Goal: Information Seeking & Learning: Compare options

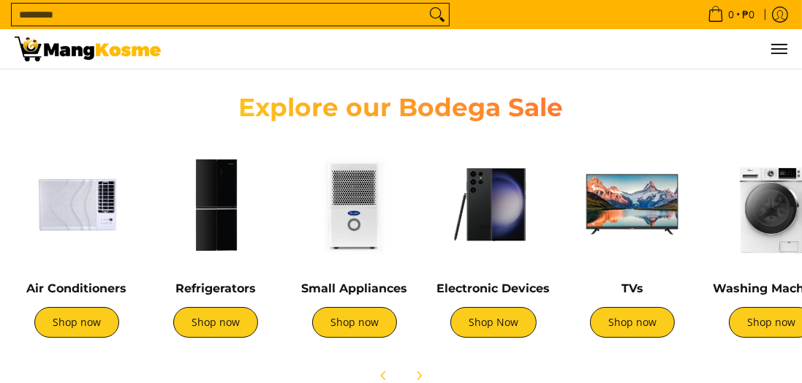
click at [207, 282] on link "Refrigerators" at bounding box center [215, 288] width 80 height 14
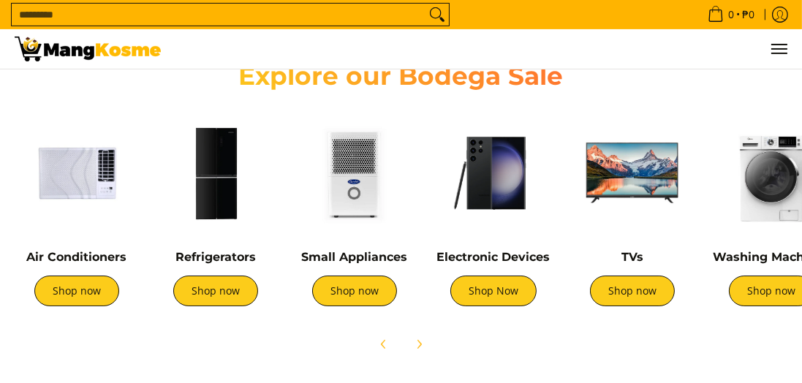
scroll to position [527, 0]
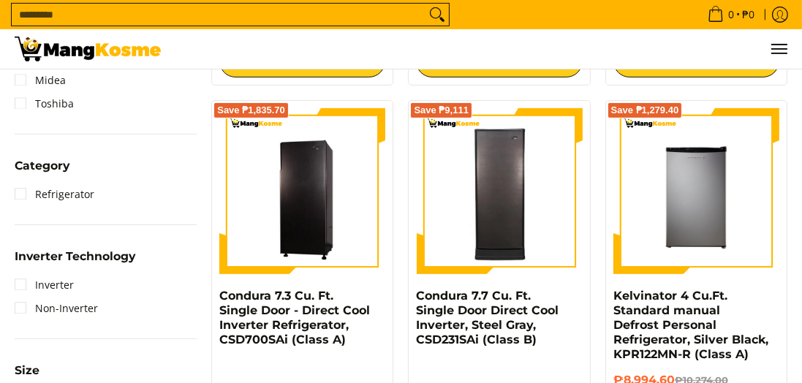
scroll to position [554, 0]
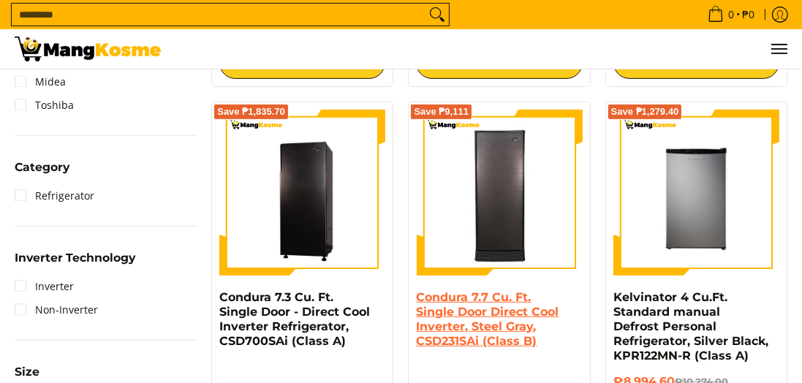
click at [534, 307] on link "Condura 7.7 Cu. Ft. Single Door Direct Cool Inverter, Steel Gray, CSD231SAi (Cl…" at bounding box center [487, 319] width 143 height 58
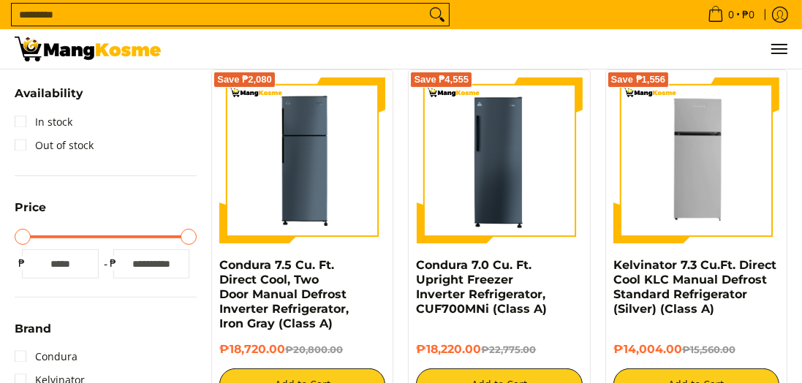
scroll to position [232, 0]
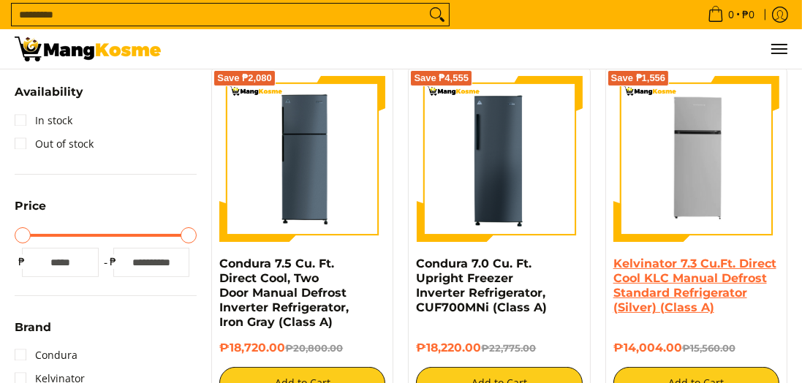
click at [722, 276] on link "Kelvinator 7.3 Cu.Ft. Direct Cool KLC Manual Defrost Standard Refrigerator (Sil…" at bounding box center [694, 286] width 163 height 58
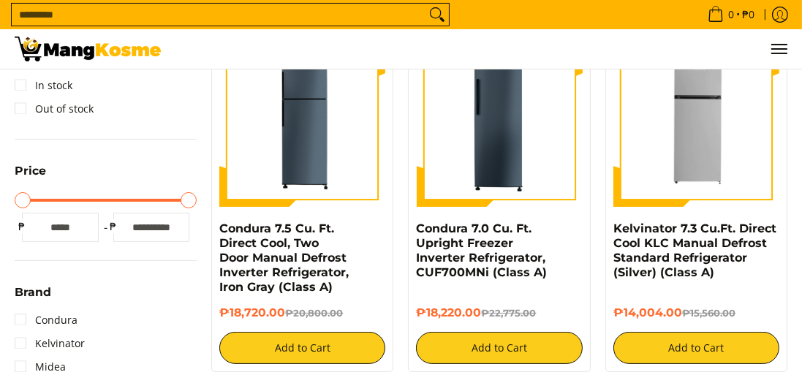
scroll to position [304, 0]
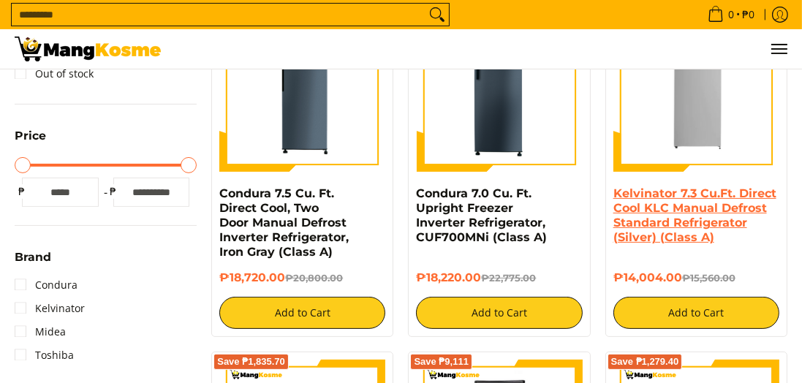
click at [705, 203] on link "Kelvinator 7.3 Cu.Ft. Direct Cool KLC Manual Defrost Standard Refrigerator (Sil…" at bounding box center [694, 215] width 163 height 58
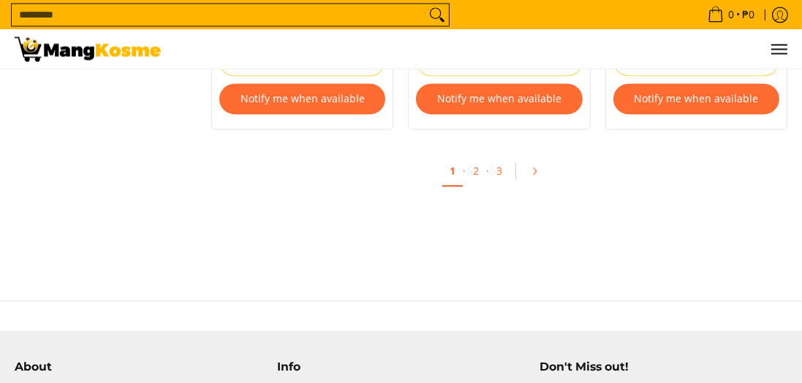
scroll to position [3263, 0]
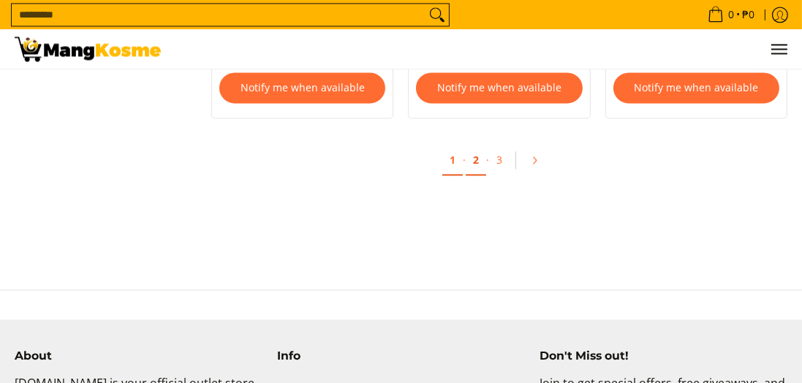
click at [476, 159] on link "2" at bounding box center [476, 160] width 20 height 30
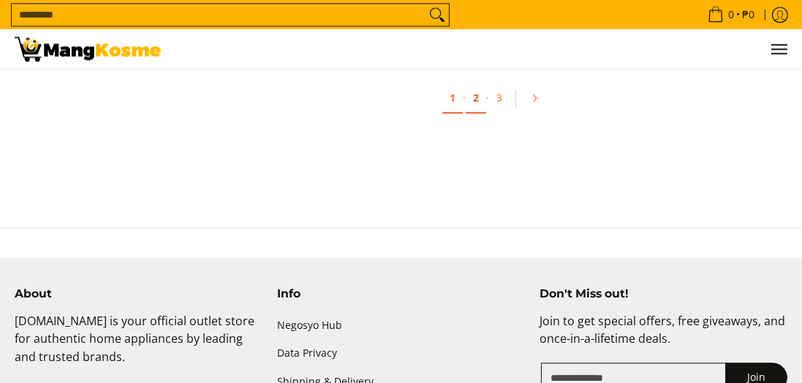
scroll to position [3343, 0]
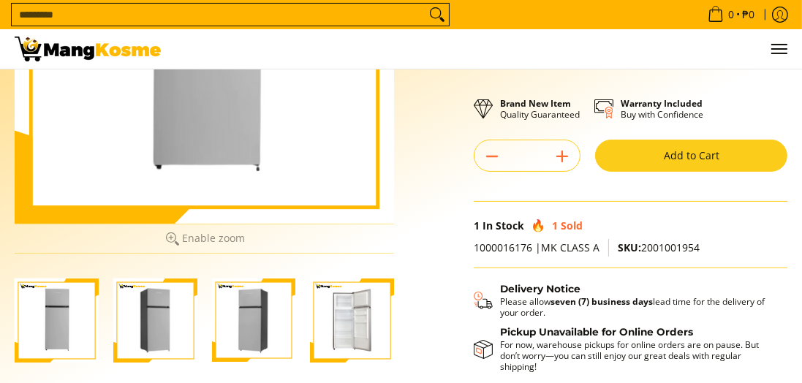
scroll to position [259, 0]
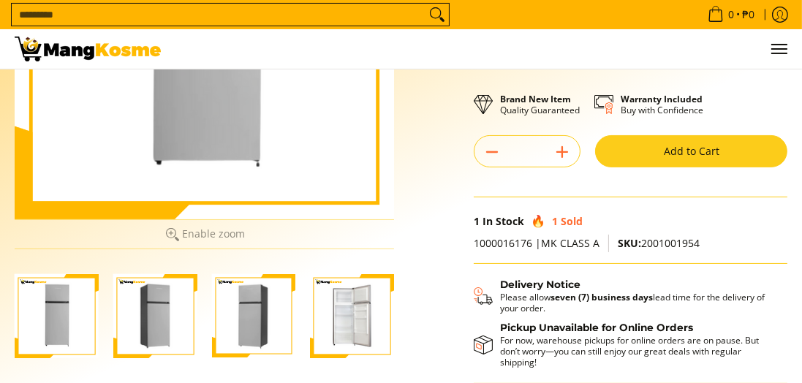
click at [357, 322] on img "Kelvinator 7.3 Cu.Ft. Direct Cool KLC Manual Defrost Standard Refrigerator (Sil…" at bounding box center [352, 316] width 84 height 84
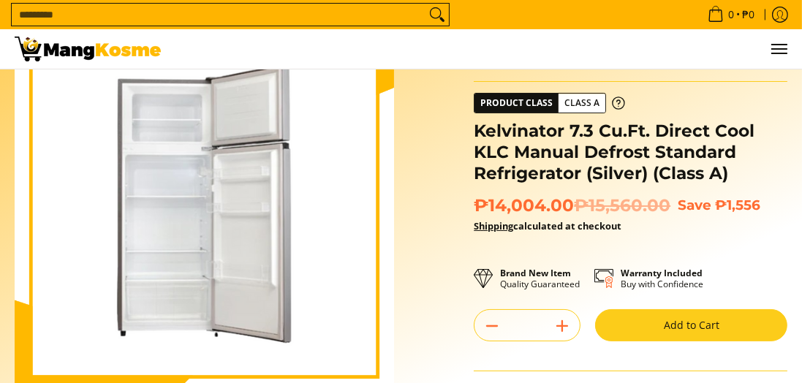
scroll to position [79, 0]
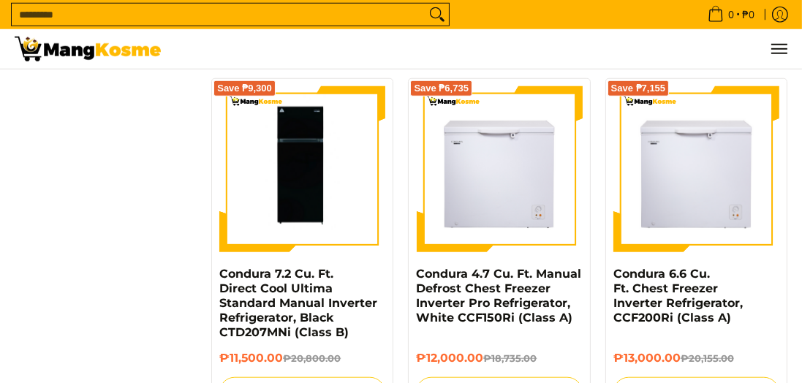
scroll to position [1359, 0]
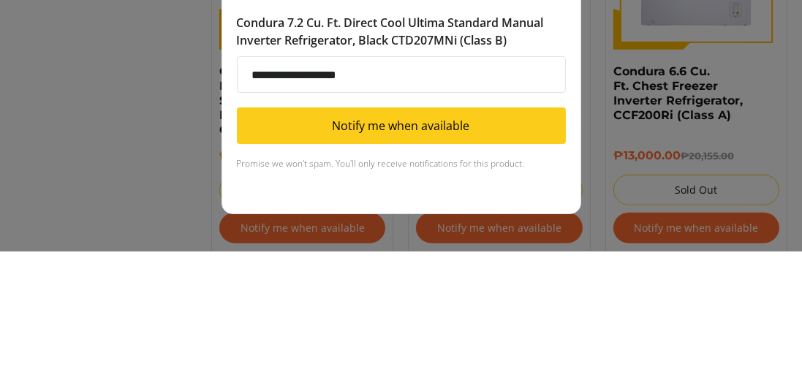
scroll to position [1429, 0]
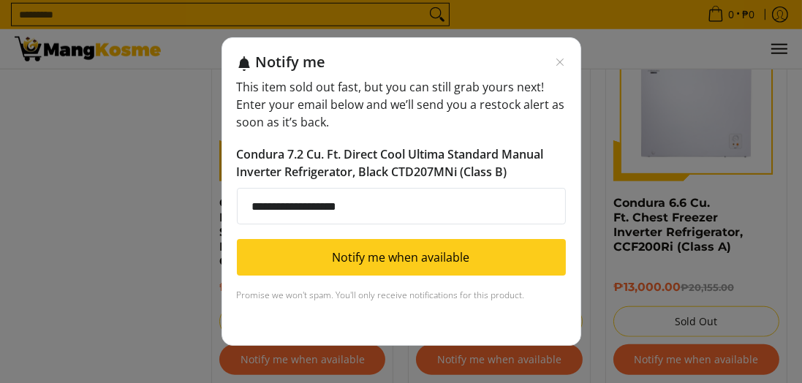
type input "**********"
click at [474, 252] on button "Notify me when available" at bounding box center [401, 257] width 329 height 37
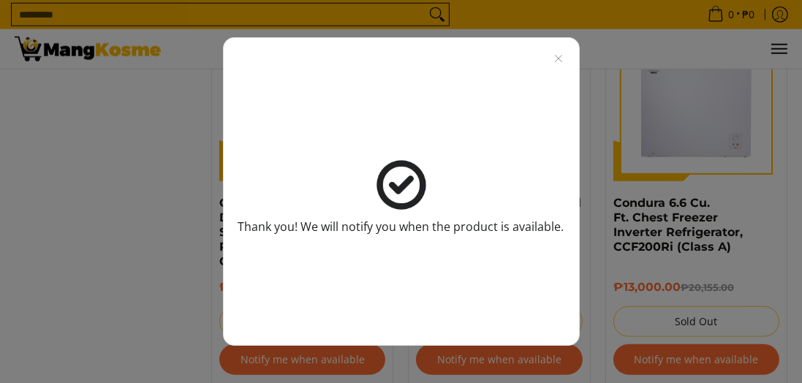
click at [640, 260] on div "Thank you! We will notify you when the product is available." at bounding box center [401, 191] width 802 height 383
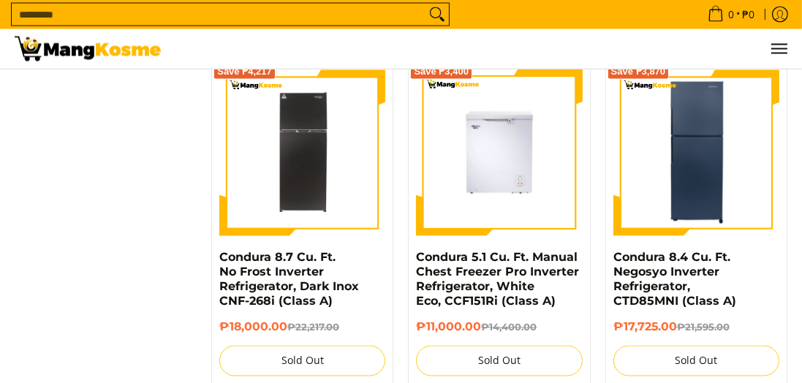
scroll to position [2554, 0]
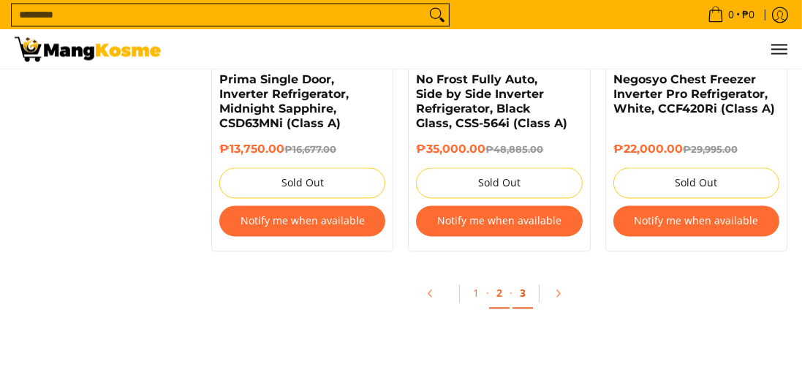
click at [523, 290] on link "3" at bounding box center [523, 294] width 20 height 30
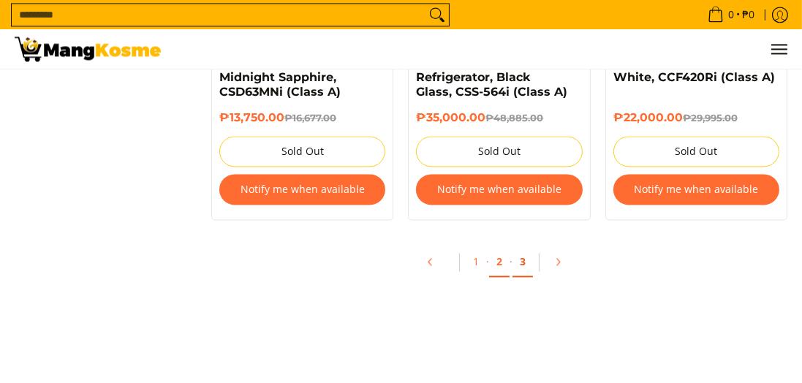
scroll to position [3191, 0]
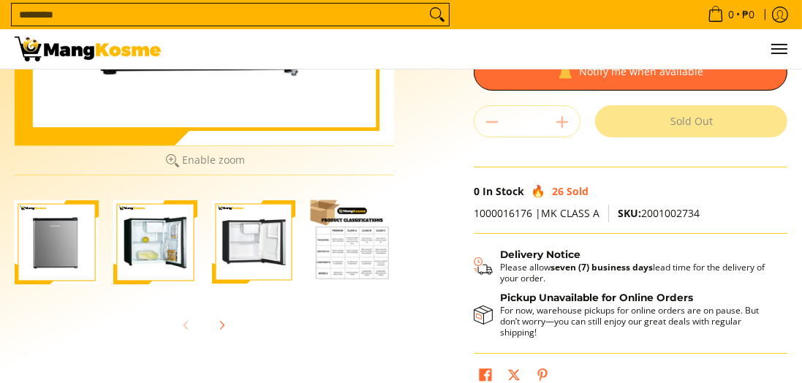
click at [801, 45] on div "0 Log in Create an Account" at bounding box center [401, 48] width 802 height 39
click at [241, 243] on img "Condura 1.7 Cu. Ft. Manual Defrost, Inox, Personal Refrigerato, CPR48MN-R (Clas…" at bounding box center [254, 242] width 84 height 84
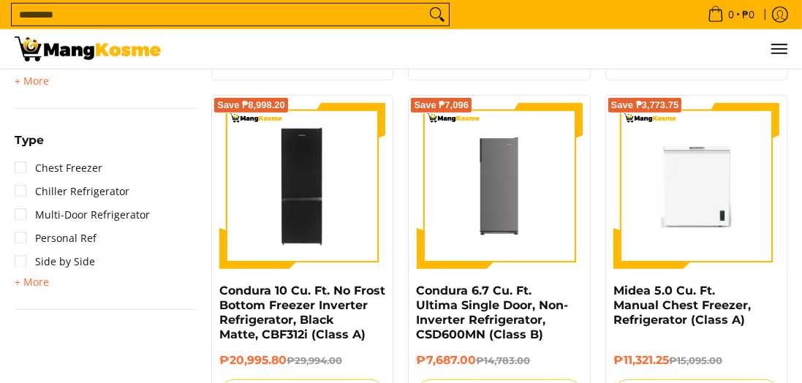
scroll to position [991, 0]
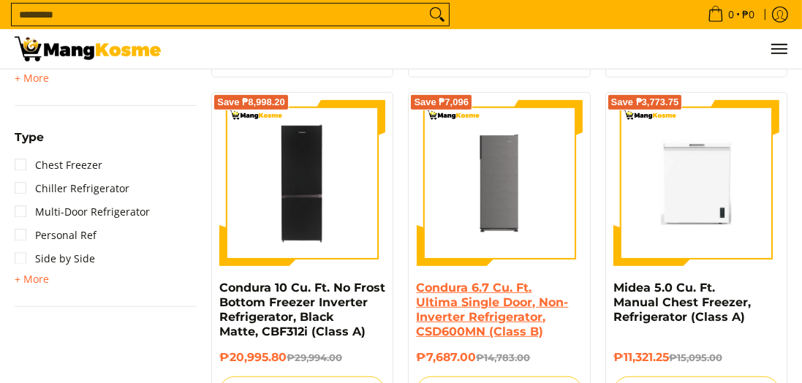
click at [509, 289] on link "Condura 6.7 Cu. Ft. Ultima Single Door, Non-Inverter Refrigerator, CSD600MN (Cl…" at bounding box center [492, 310] width 152 height 58
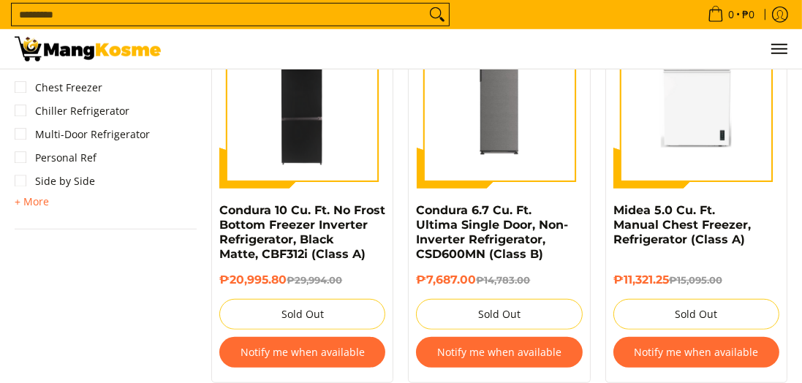
scroll to position [1065, 0]
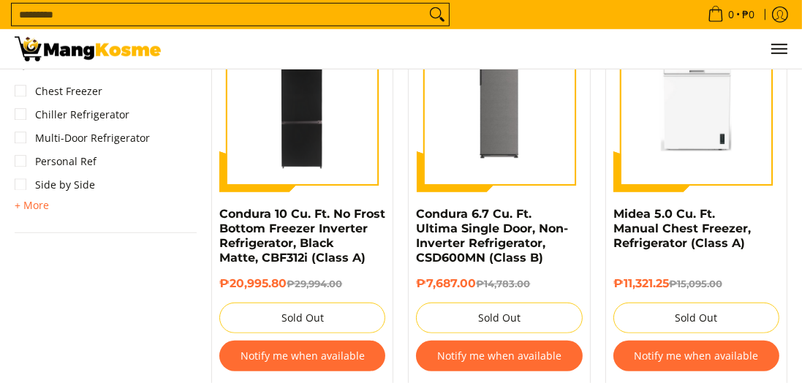
click at [474, 171] on img at bounding box center [499, 109] width 166 height 166
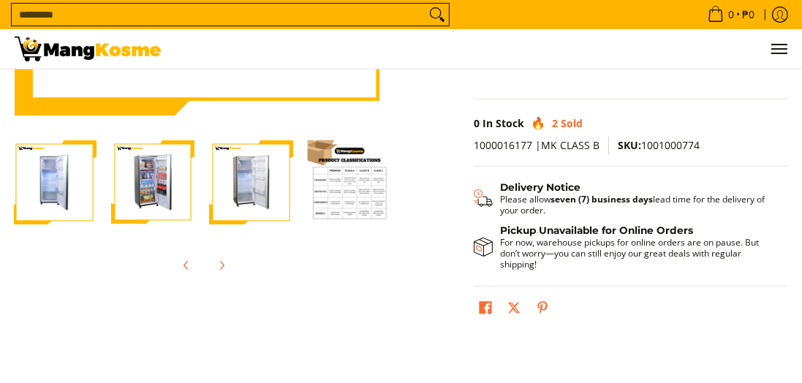
click at [143, 185] on img "Condura 6.7 Cu. Ft. Ultima Single Door, Non-Inverter Refrigerator, CSD600MN (Cl…" at bounding box center [153, 182] width 84 height 84
click at [181, 176] on img "Condura 6.7 Cu. Ft. Ultima Single Door, Non-Inverter Refrigerator, CSD600MN (Cl…" at bounding box center [153, 182] width 84 height 84
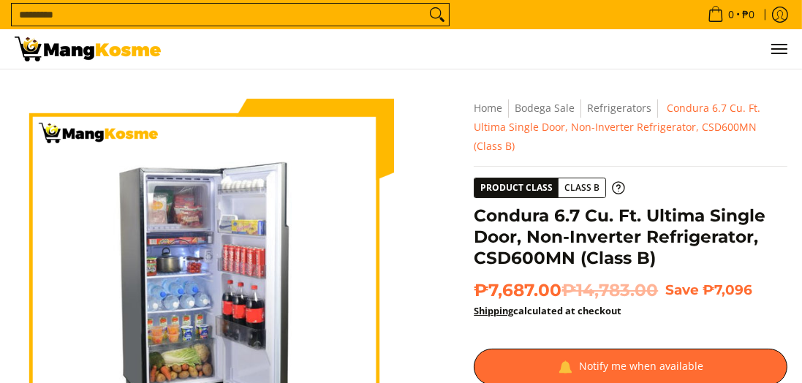
click at [684, 358] on div at bounding box center [631, 367] width 314 height 37
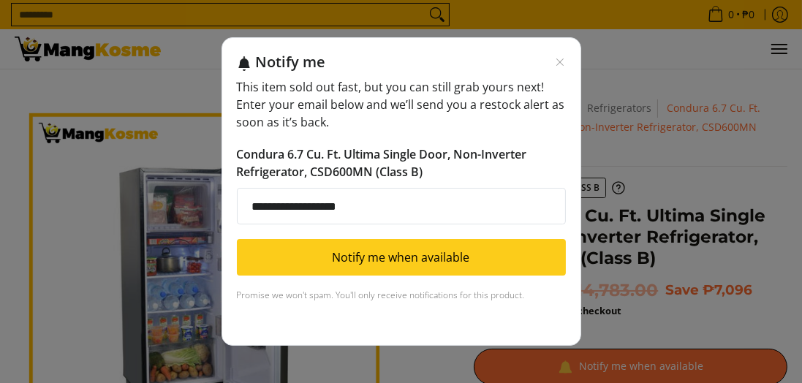
click at [545, 263] on button "Notify me when available" at bounding box center [401, 257] width 329 height 37
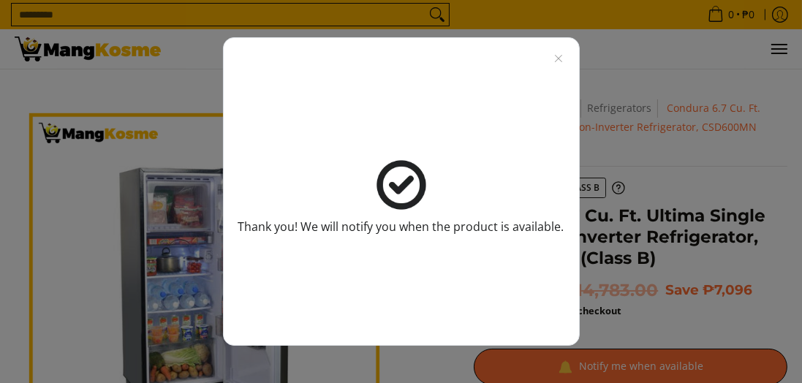
click at [700, 267] on div "Thank you! We will notify you when the product is available." at bounding box center [401, 191] width 802 height 383
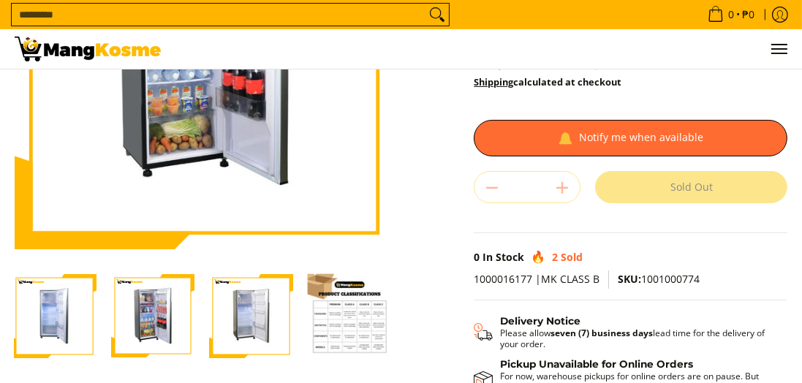
scroll to position [229, 0]
click at [151, 320] on img "Condura 6.7 Cu. Ft. Ultima Single Door, Non-Inverter Refrigerator, CSD600MN (Cl…" at bounding box center [153, 316] width 84 height 84
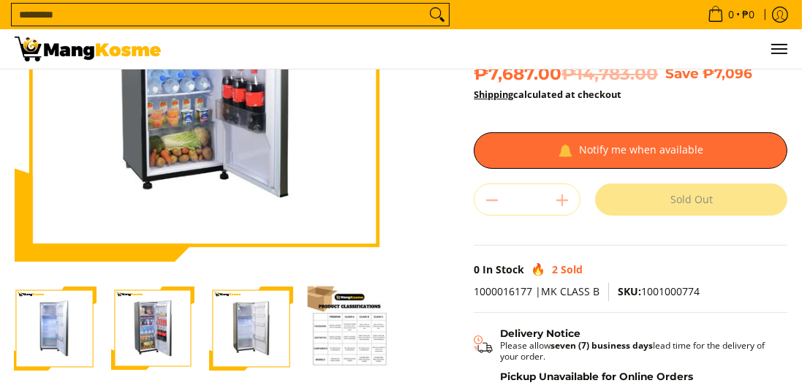
click at [249, 349] on img "Condura 6.7 Cu. Ft. Ultima Single Door, Non-Inverter Refrigerator, CSD600MN (Cl…" at bounding box center [251, 329] width 84 height 84
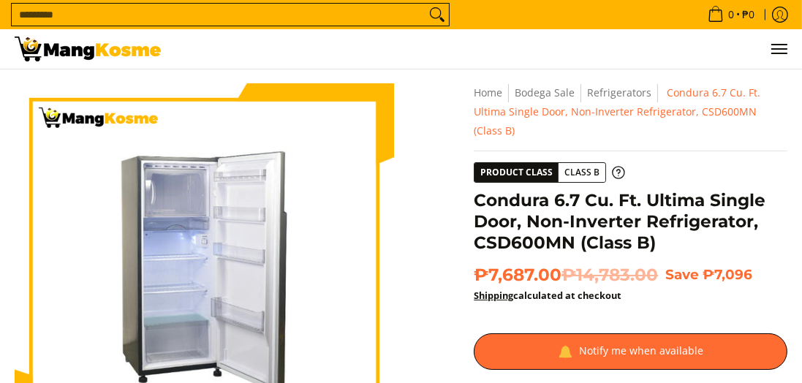
scroll to position [6, 0]
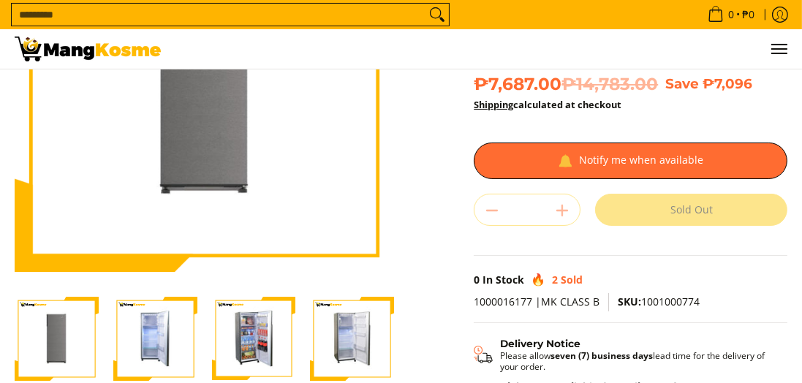
scroll to position [140, 0]
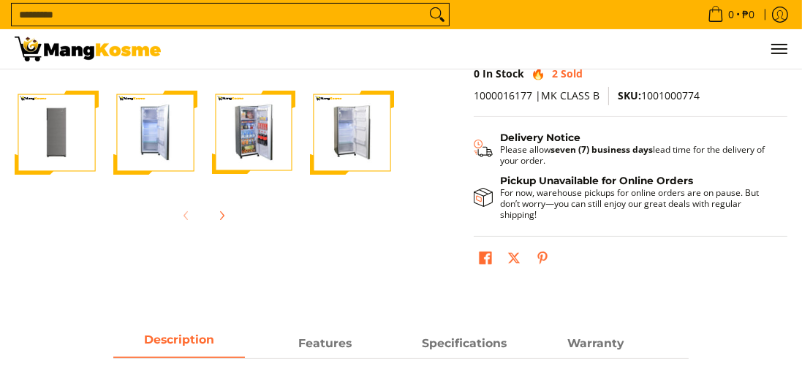
click at [139, 144] on img "Condura 6.7 Cu. Ft. Ultima Single Door, Non-Inverter Refrigerator, CSD600MN (Cl…" at bounding box center [155, 133] width 84 height 84
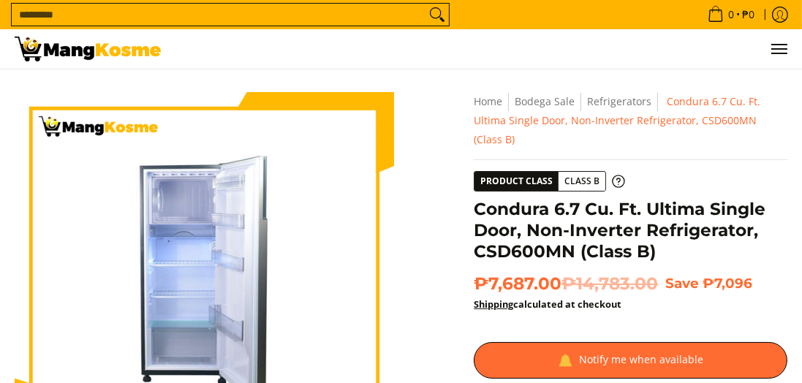
scroll to position [0, 0]
